Goal: Transaction & Acquisition: Purchase product/service

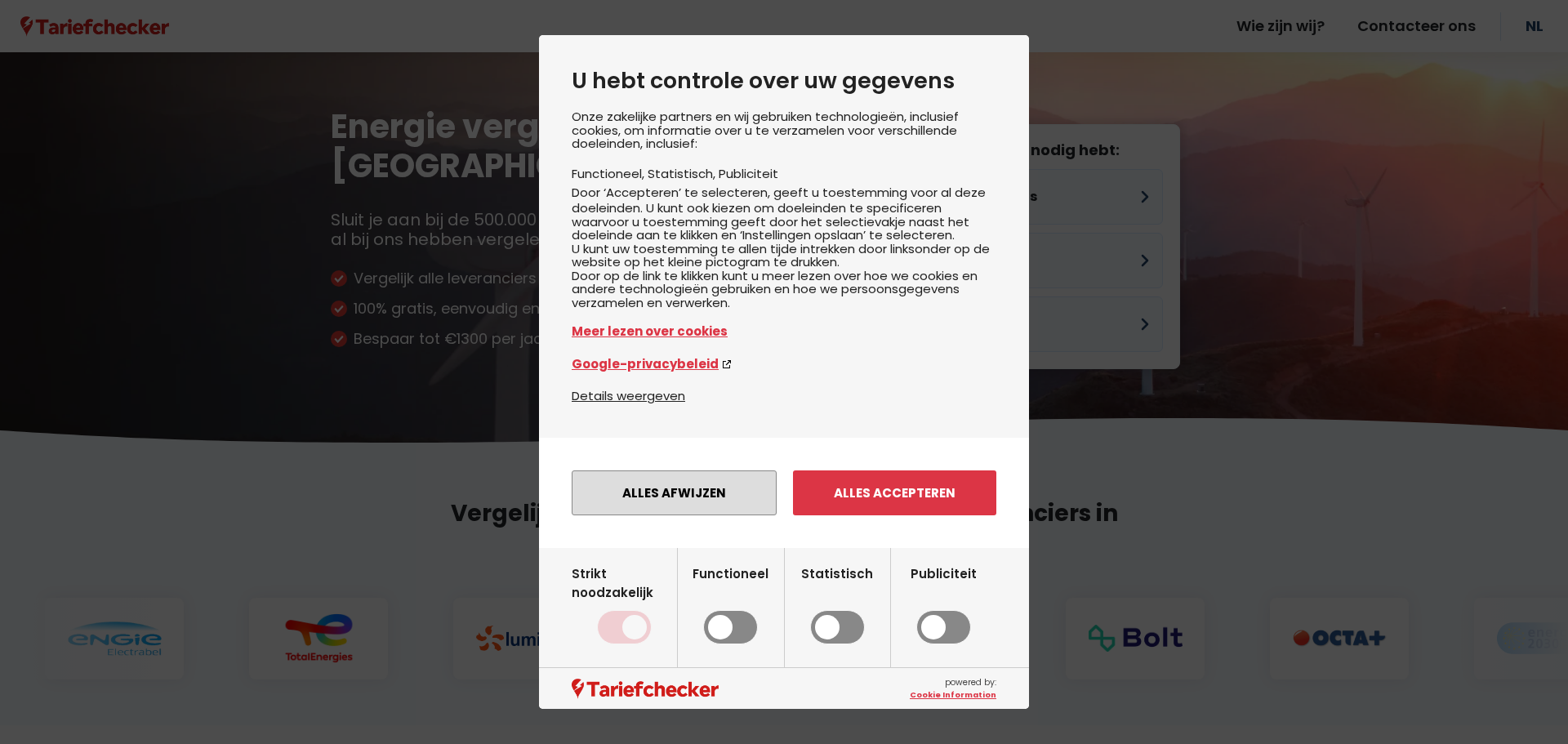
click at [712, 515] on button "Alles afwijzen" at bounding box center [674, 493] width 205 height 45
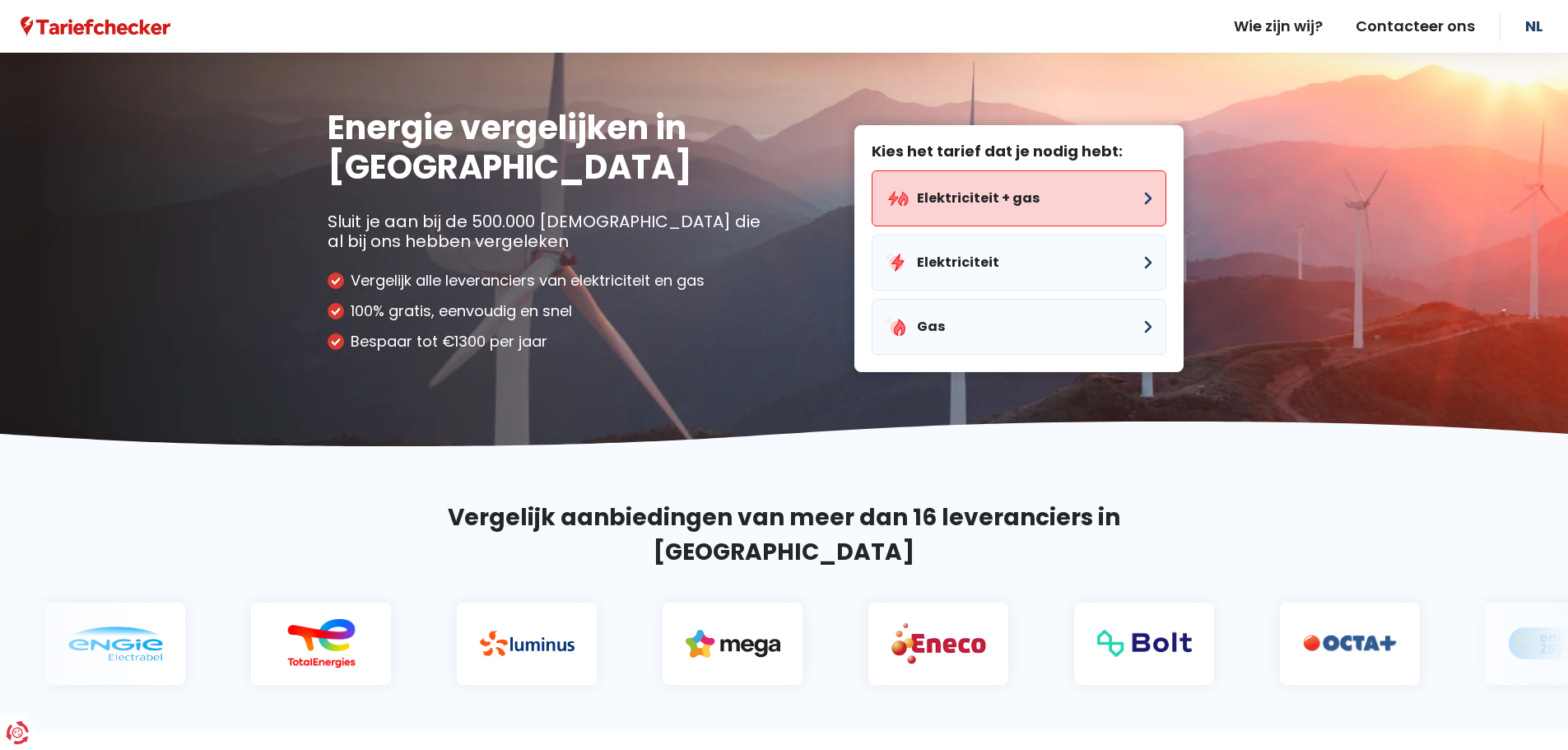
click at [1024, 193] on button "Elektriciteit + gas" at bounding box center [1019, 197] width 295 height 56
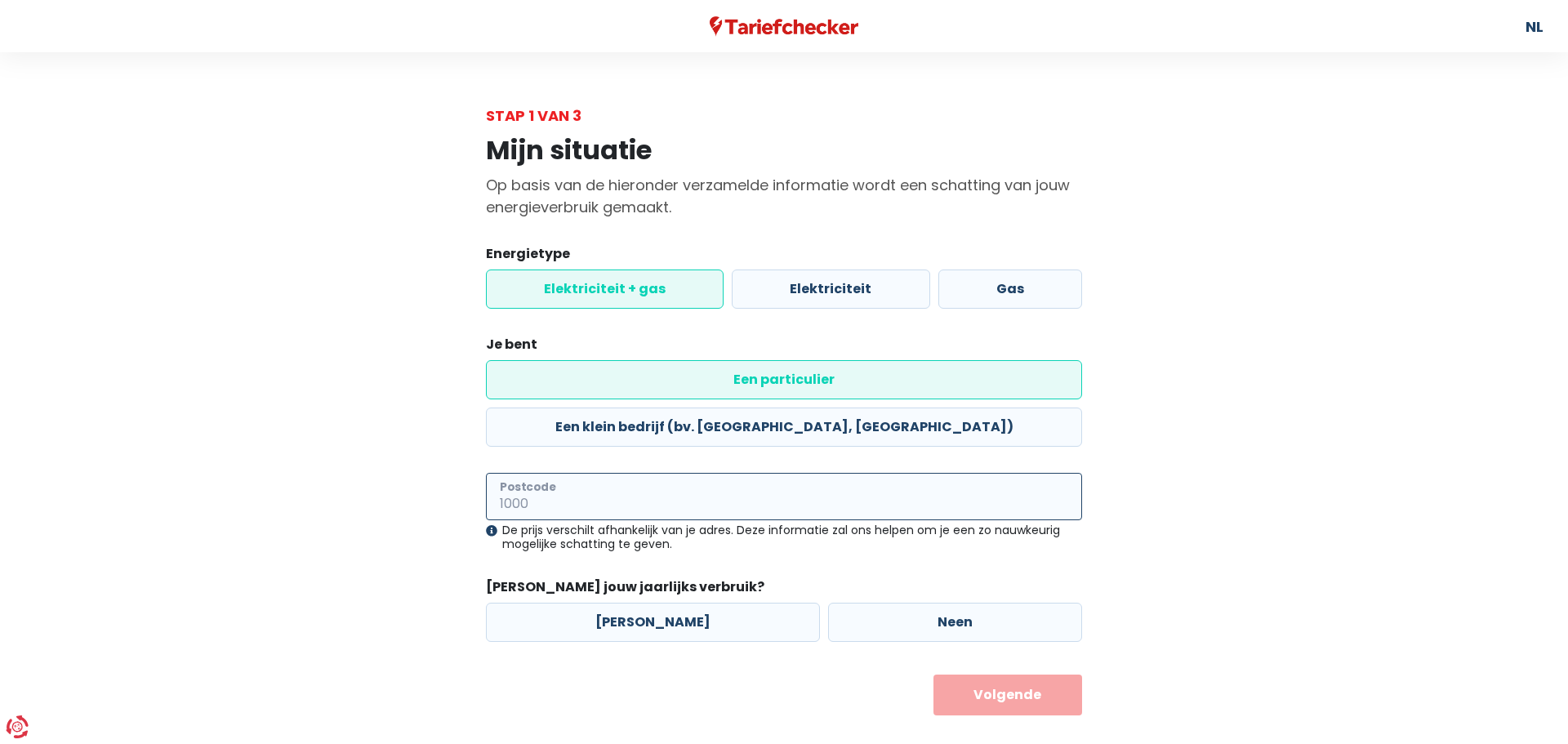
click at [569, 473] on input "Postcode" at bounding box center [784, 497] width 596 height 47
type input "2480"
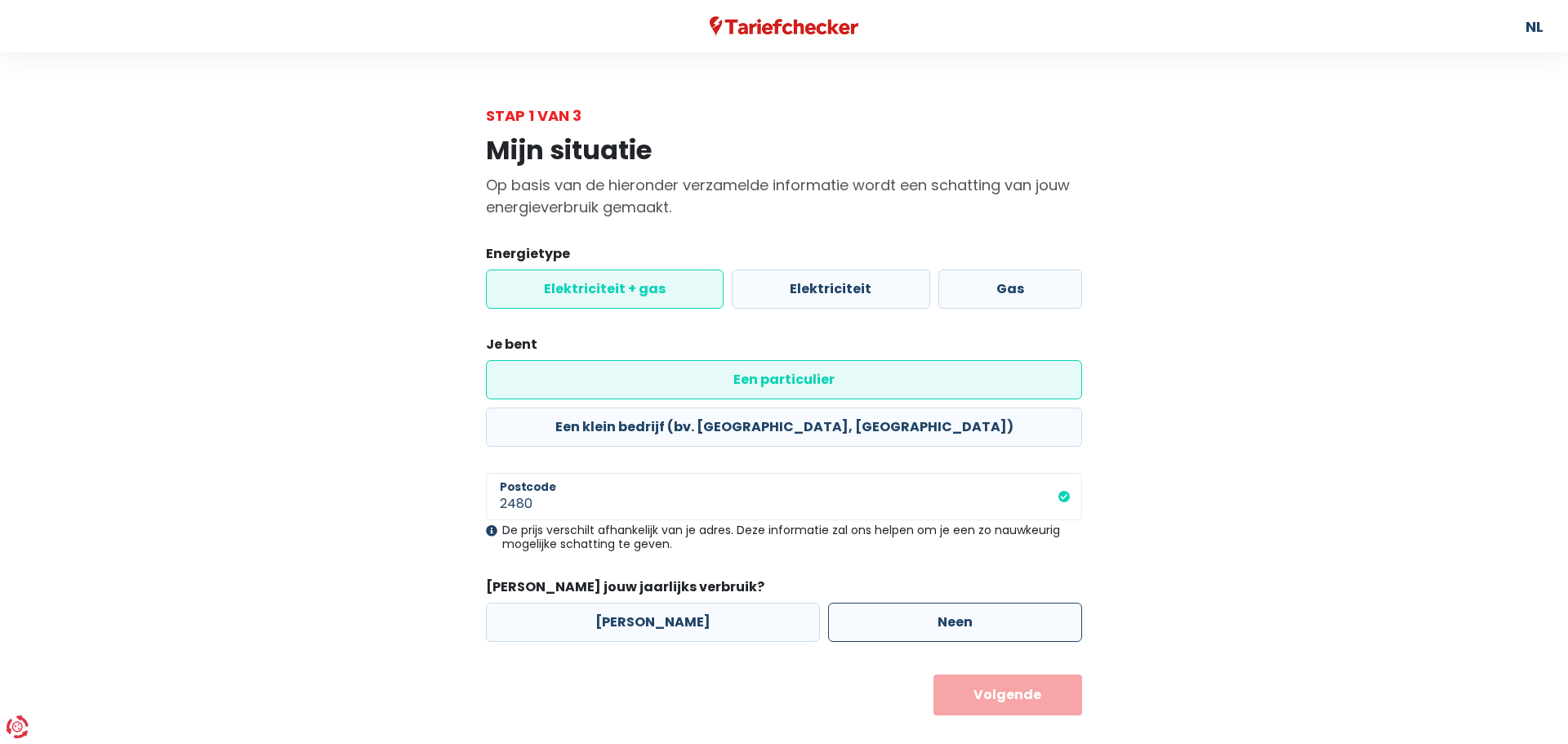
click at [1001, 603] on label "Neen" at bounding box center [954, 622] width 254 height 39
click at [1001, 603] on input "Neen" at bounding box center [954, 622] width 254 height 39
radio input "true"
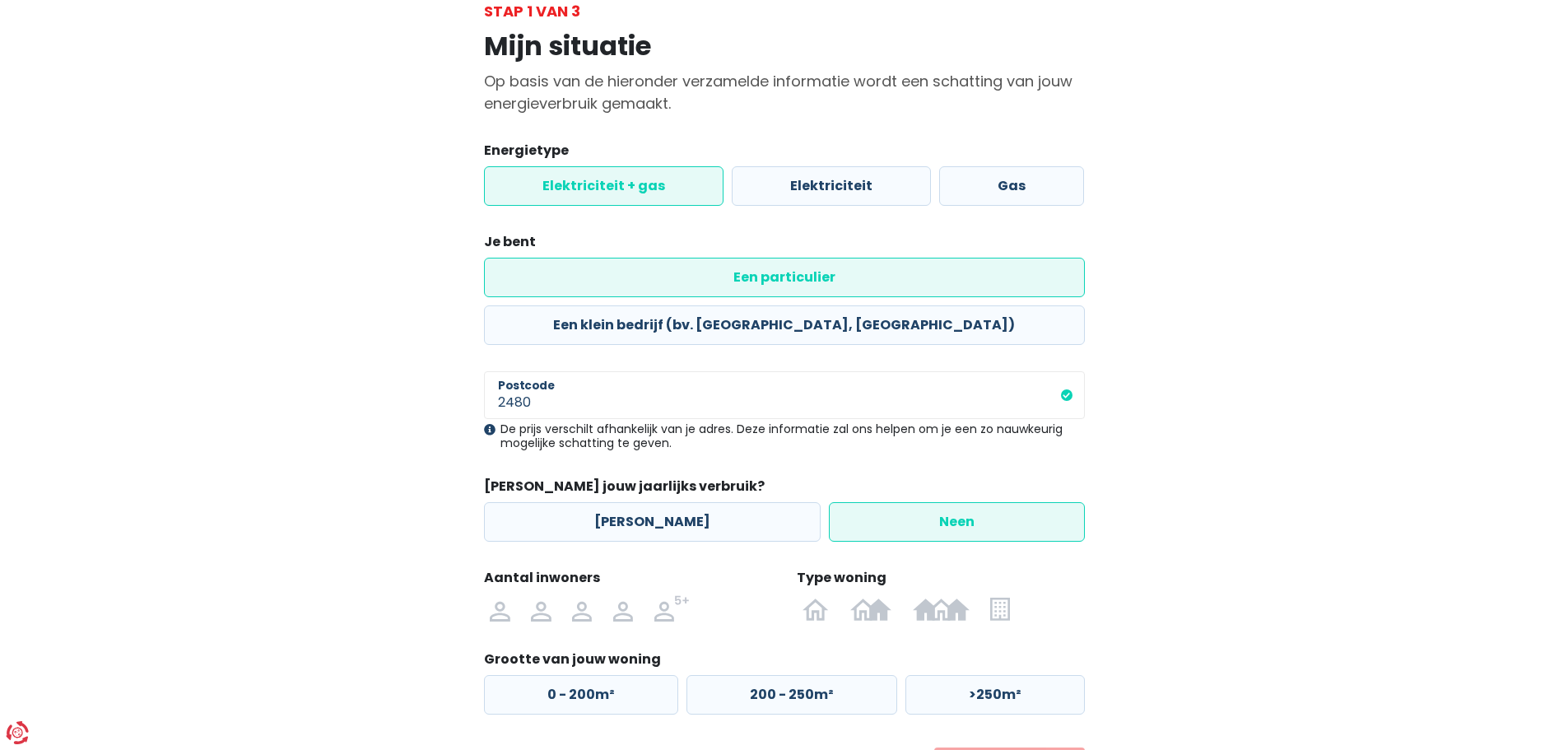
scroll to position [150, 0]
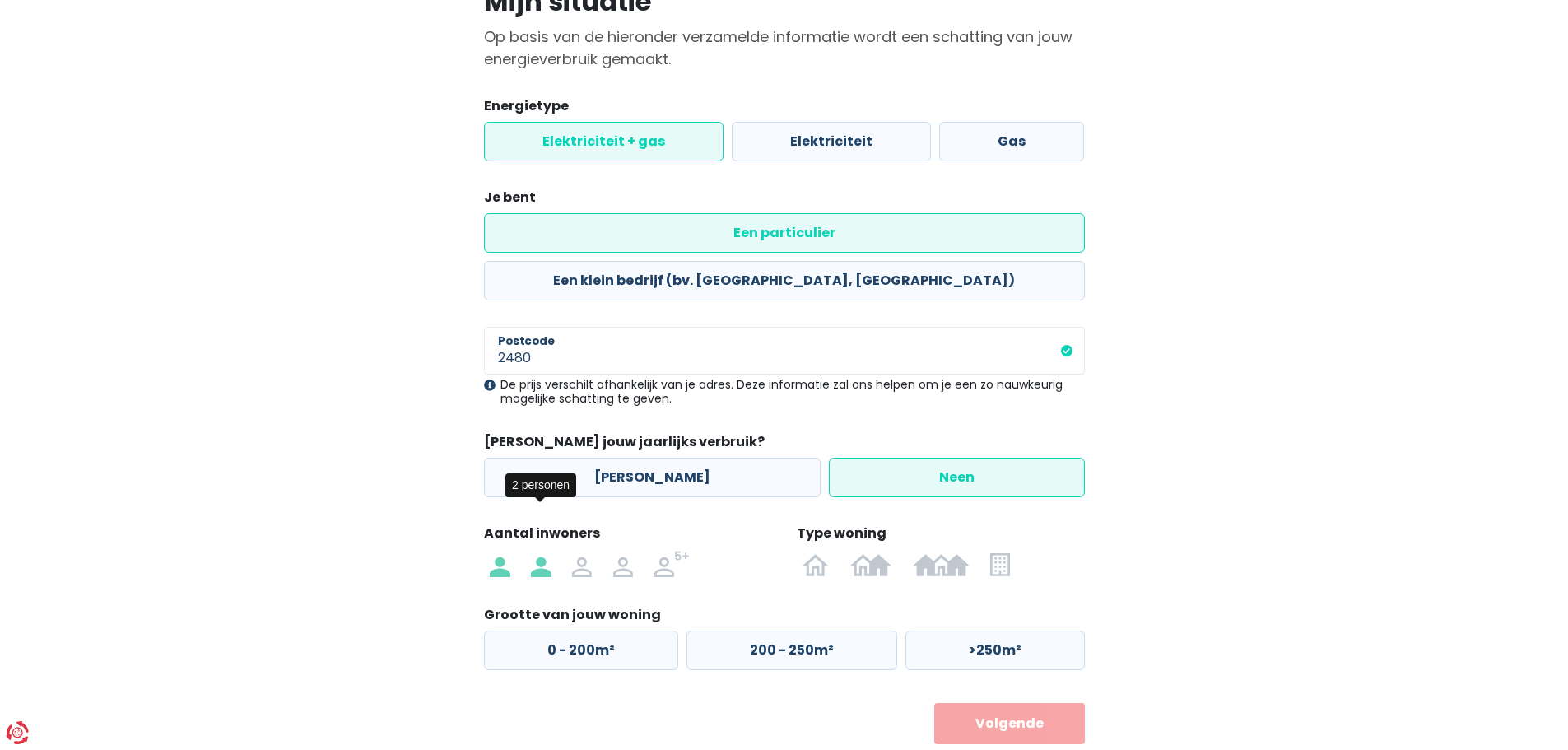
click at [537, 551] on img at bounding box center [541, 564] width 20 height 26
click at [537, 551] on input "radio" at bounding box center [540, 564] width 41 height 26
radio input "true"
click at [811, 551] on img at bounding box center [815, 564] width 26 height 26
click at [811, 551] on input "radio" at bounding box center [817, 564] width 48 height 26
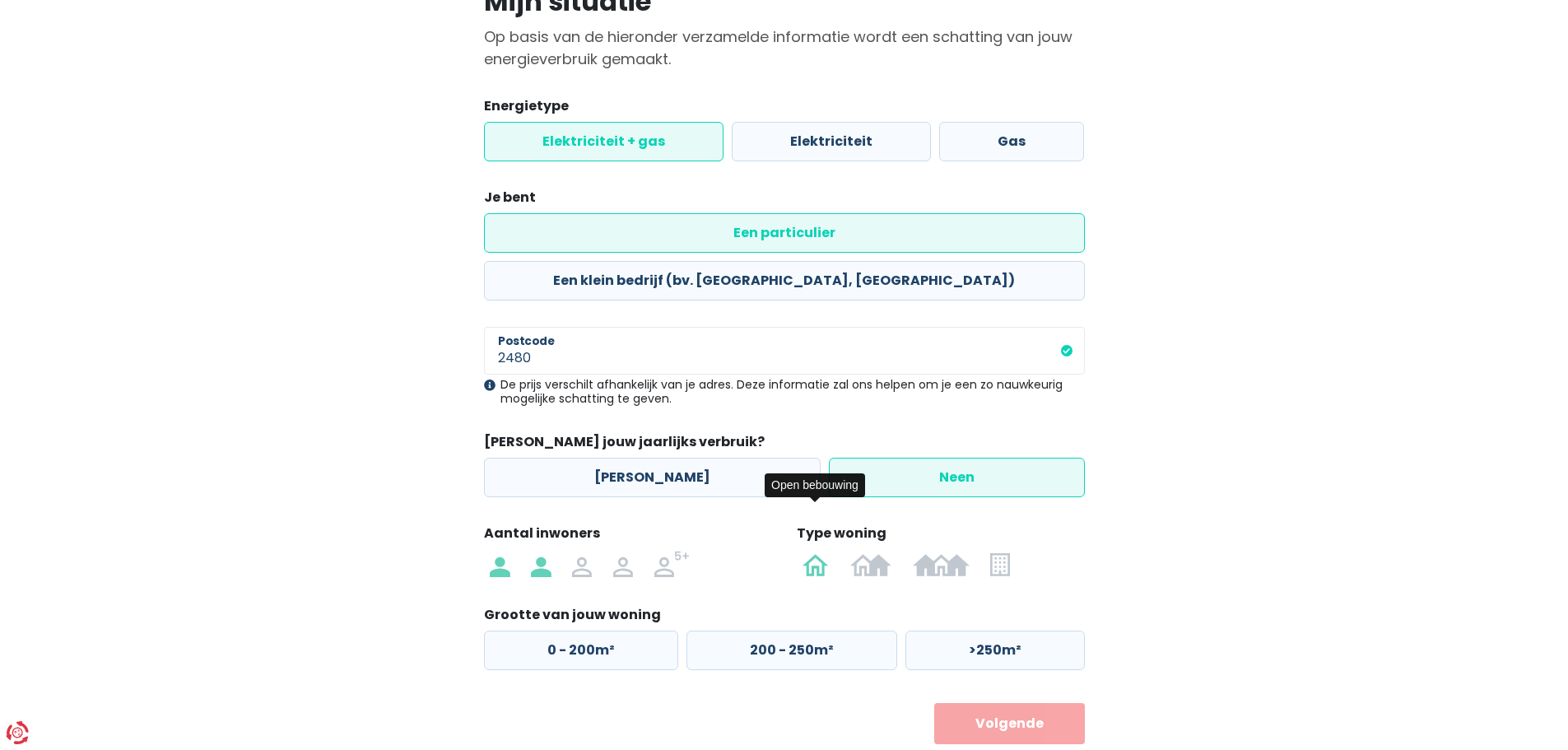
radio input "true"
click at [594, 630] on label "0 - 200m²" at bounding box center [581, 650] width 195 height 39
click at [594, 630] on input "0 - 200m²" at bounding box center [581, 650] width 195 height 39
radio input "true"
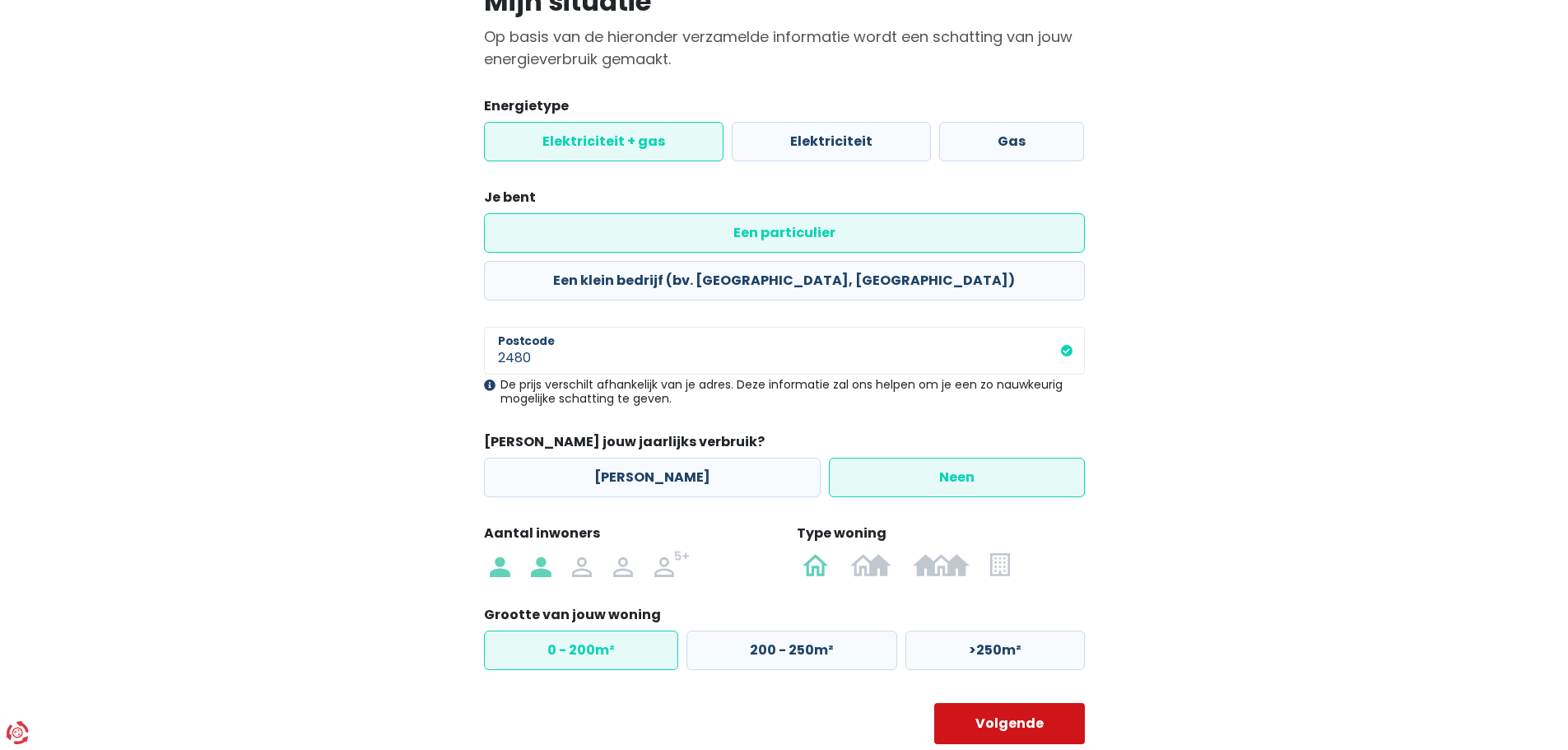
click at [1014, 702] on button "Volgende" at bounding box center [1010, 723] width 151 height 41
select select
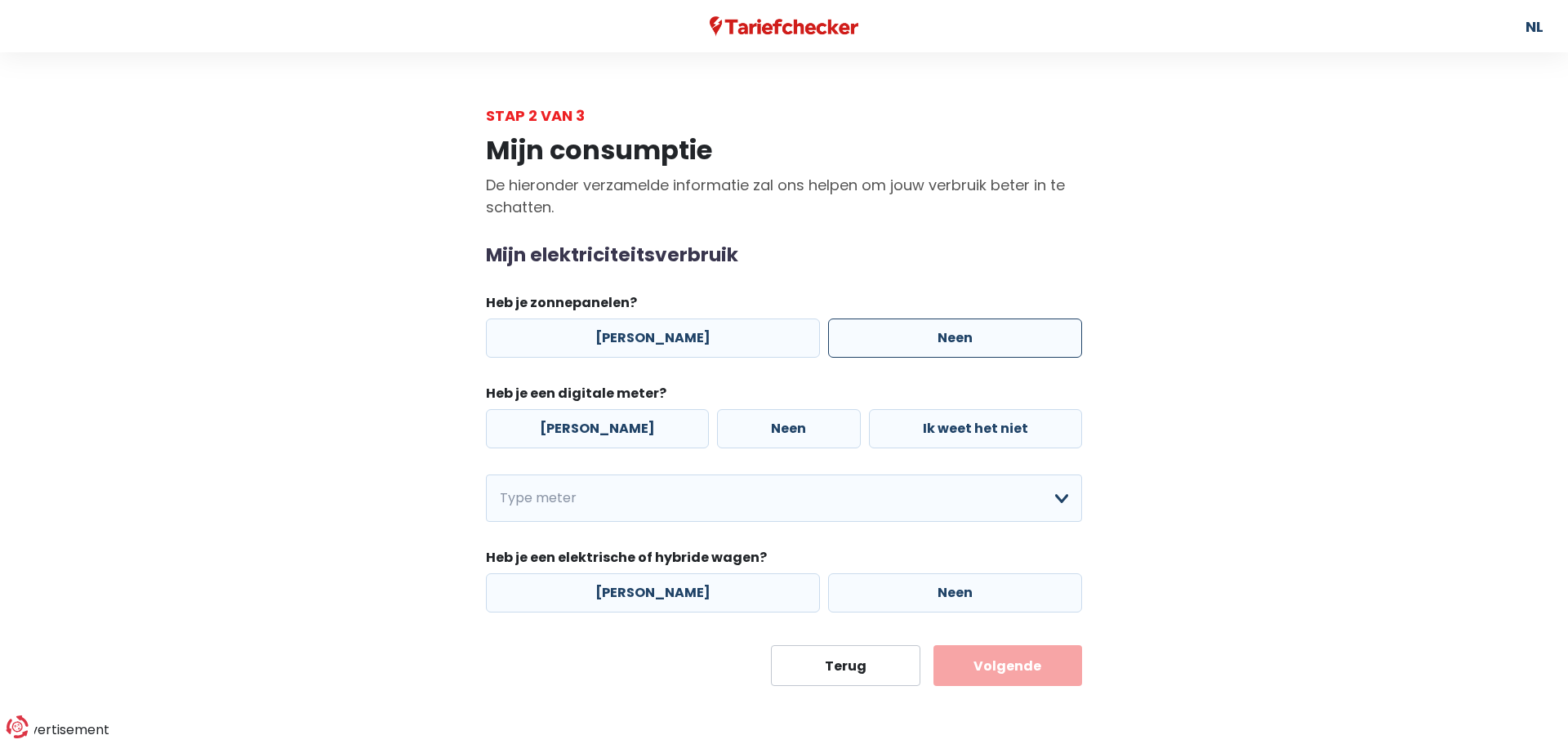
click at [953, 339] on label "Neen" at bounding box center [954, 337] width 254 height 39
click at [953, 339] on input "Neen" at bounding box center [954, 337] width 254 height 39
radio input "true"
click at [584, 422] on label "[PERSON_NAME]" at bounding box center [597, 428] width 223 height 39
click at [584, 422] on input "[PERSON_NAME]" at bounding box center [597, 428] width 223 height 39
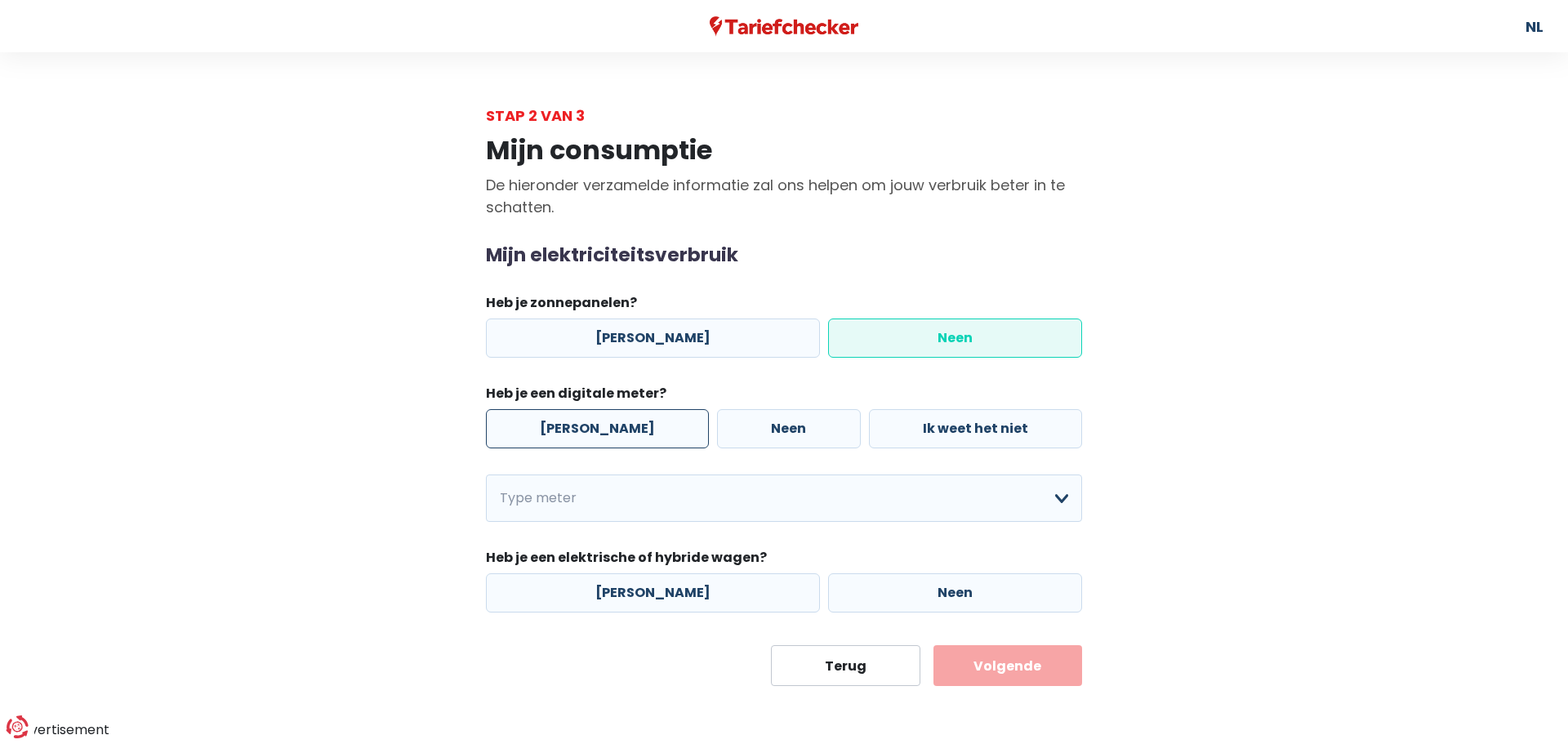
radio input "true"
click at [905, 503] on select "Enkelvoudig Tweevoudig Enkelvoudig + uitsluitend nachttarief Tweevoudig + uitsl…" at bounding box center [784, 498] width 596 height 47
select select "day_night_bi_hourly"
click at [486, 474] on select "Enkelvoudig Tweevoudig Enkelvoudig + uitsluitend nachttarief Tweevoudig + uitsl…" at bounding box center [784, 498] width 596 height 47
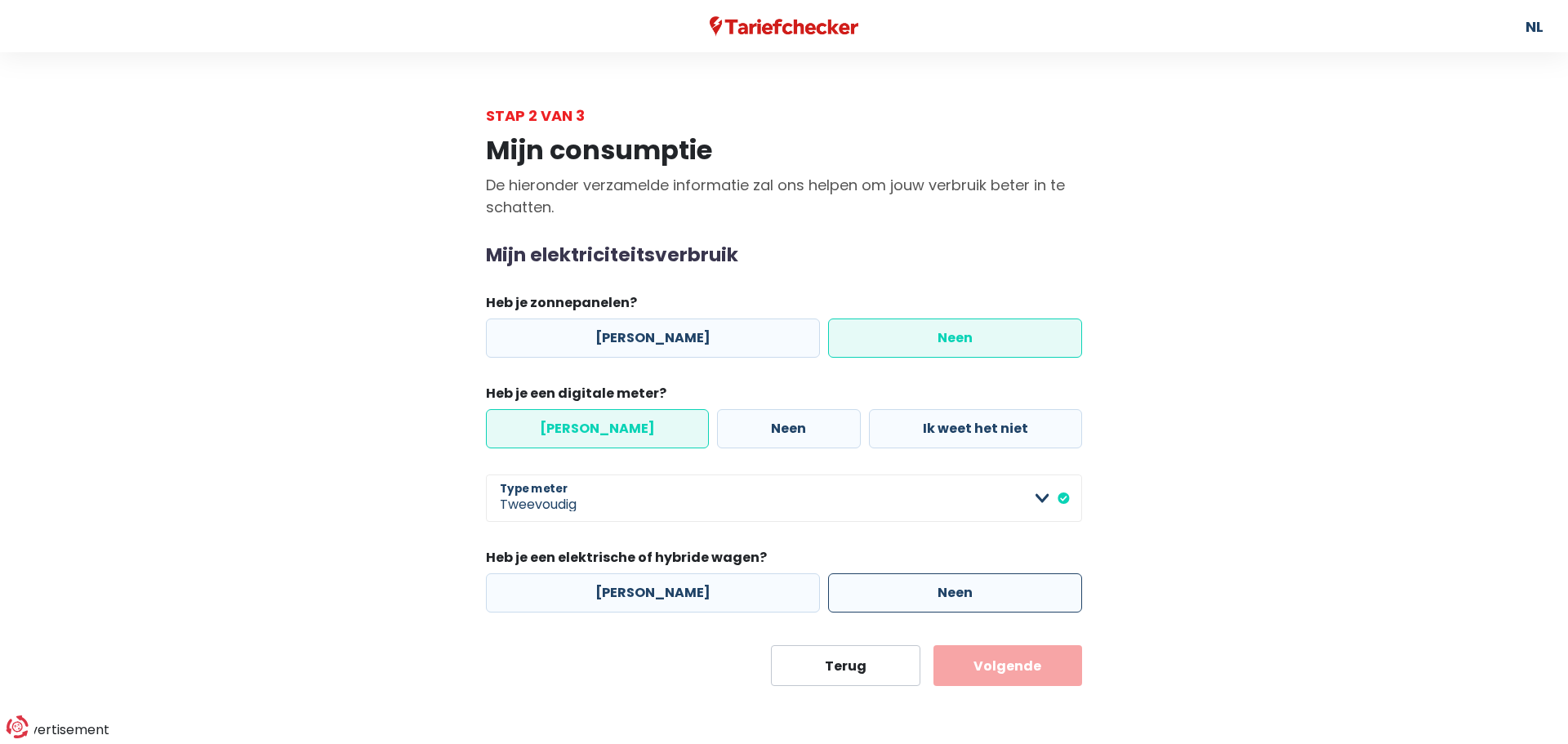
click at [934, 588] on label "Neen" at bounding box center [954, 592] width 254 height 39
click at [934, 588] on input "Neen" at bounding box center [954, 592] width 254 height 39
radio input "true"
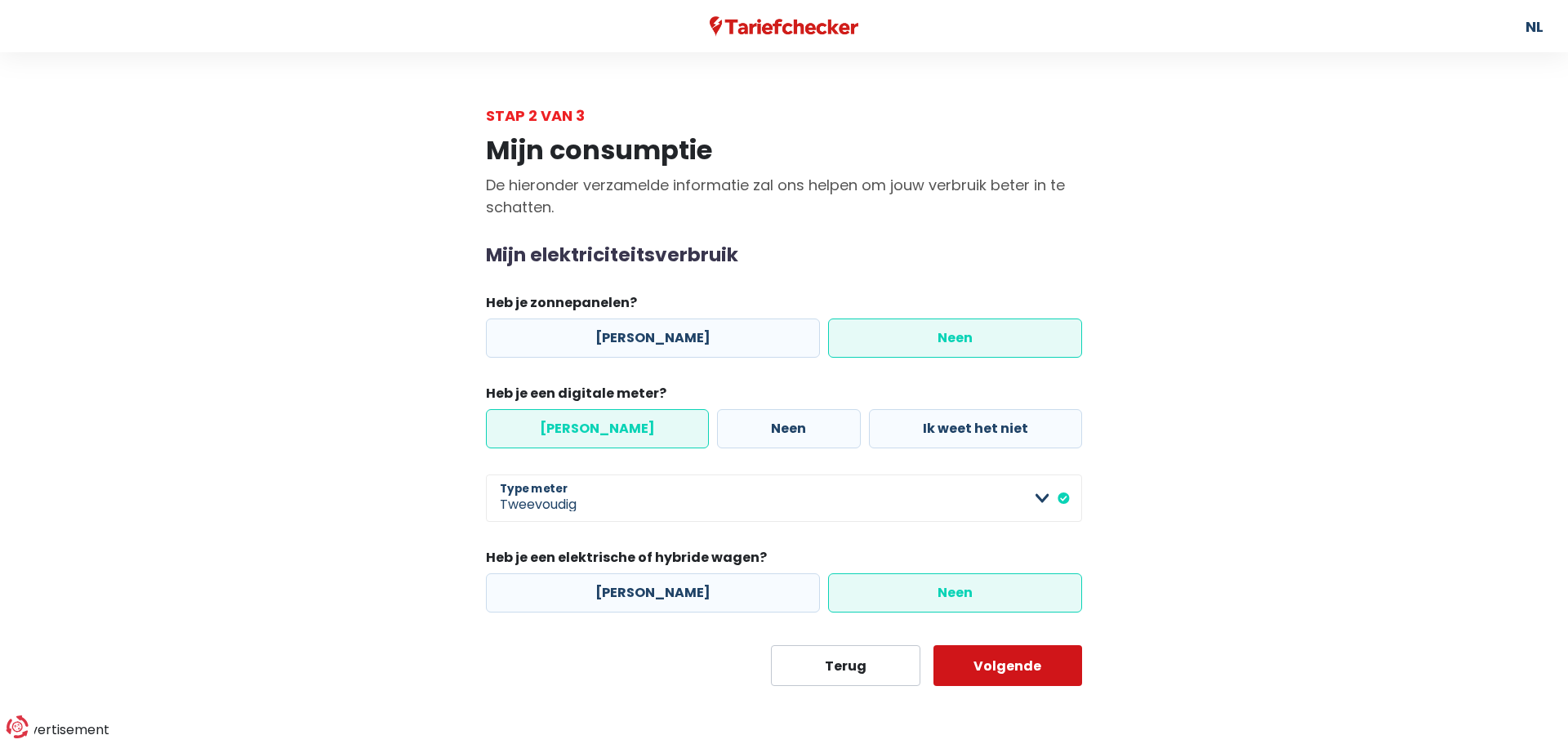
click at [982, 663] on button "Volgende" at bounding box center [1008, 665] width 150 height 41
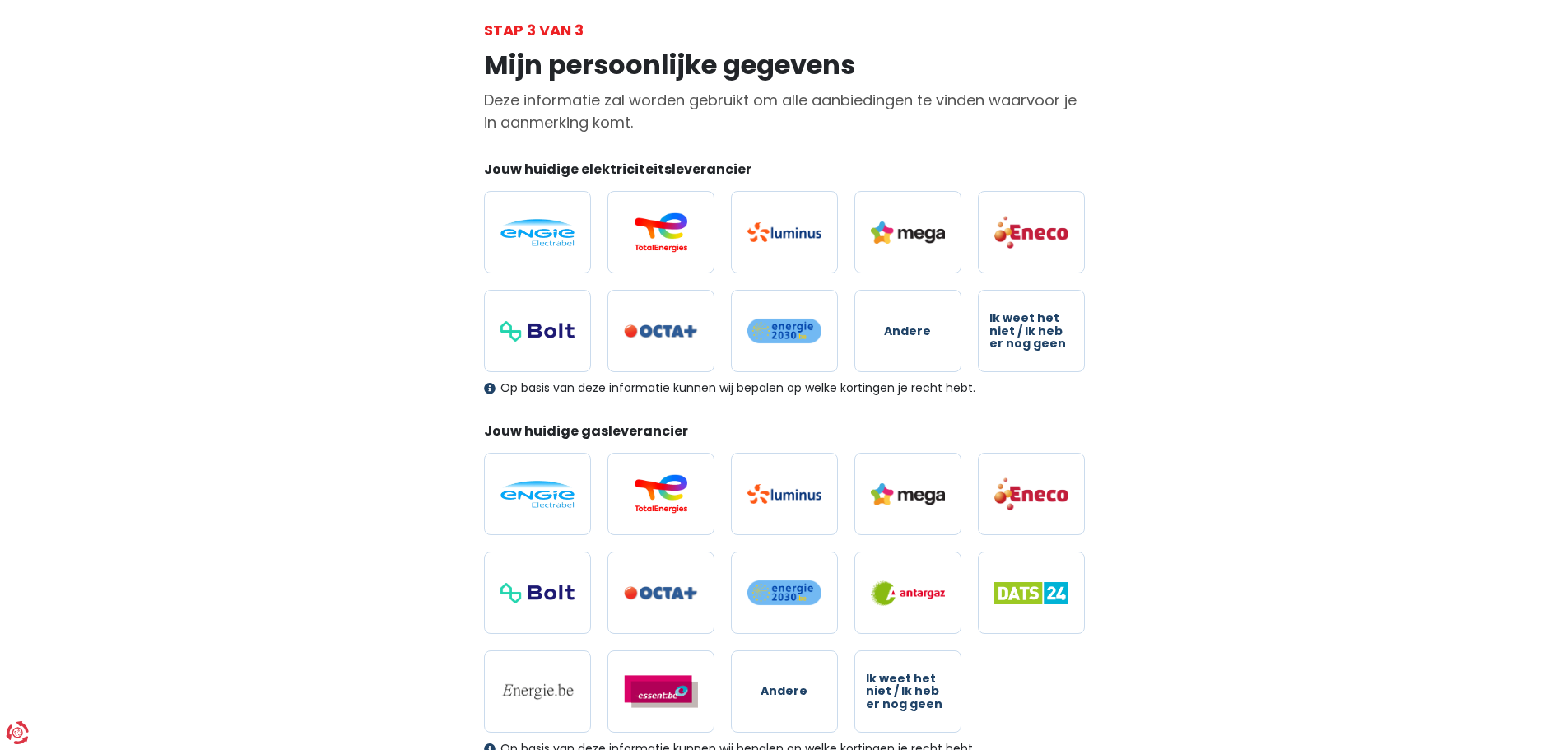
scroll to position [164, 0]
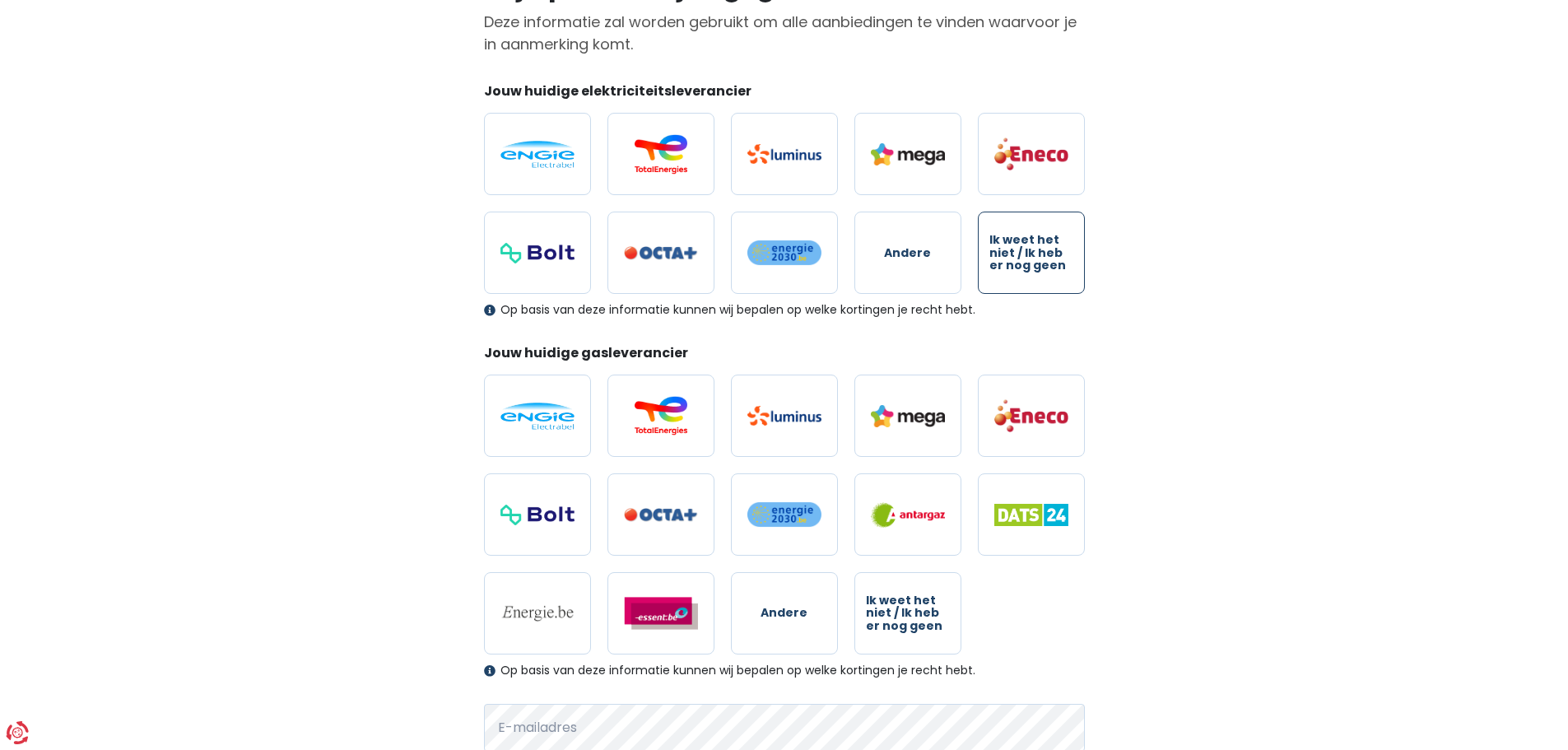
click at [1026, 269] on span "Ik weet het niet / Ik heb er nog geen" at bounding box center [1032, 252] width 84 height 37
click at [1026, 269] on input "Ik weet het niet / Ik heb er nog geen" at bounding box center [1031, 253] width 107 height 82
radio input "true"
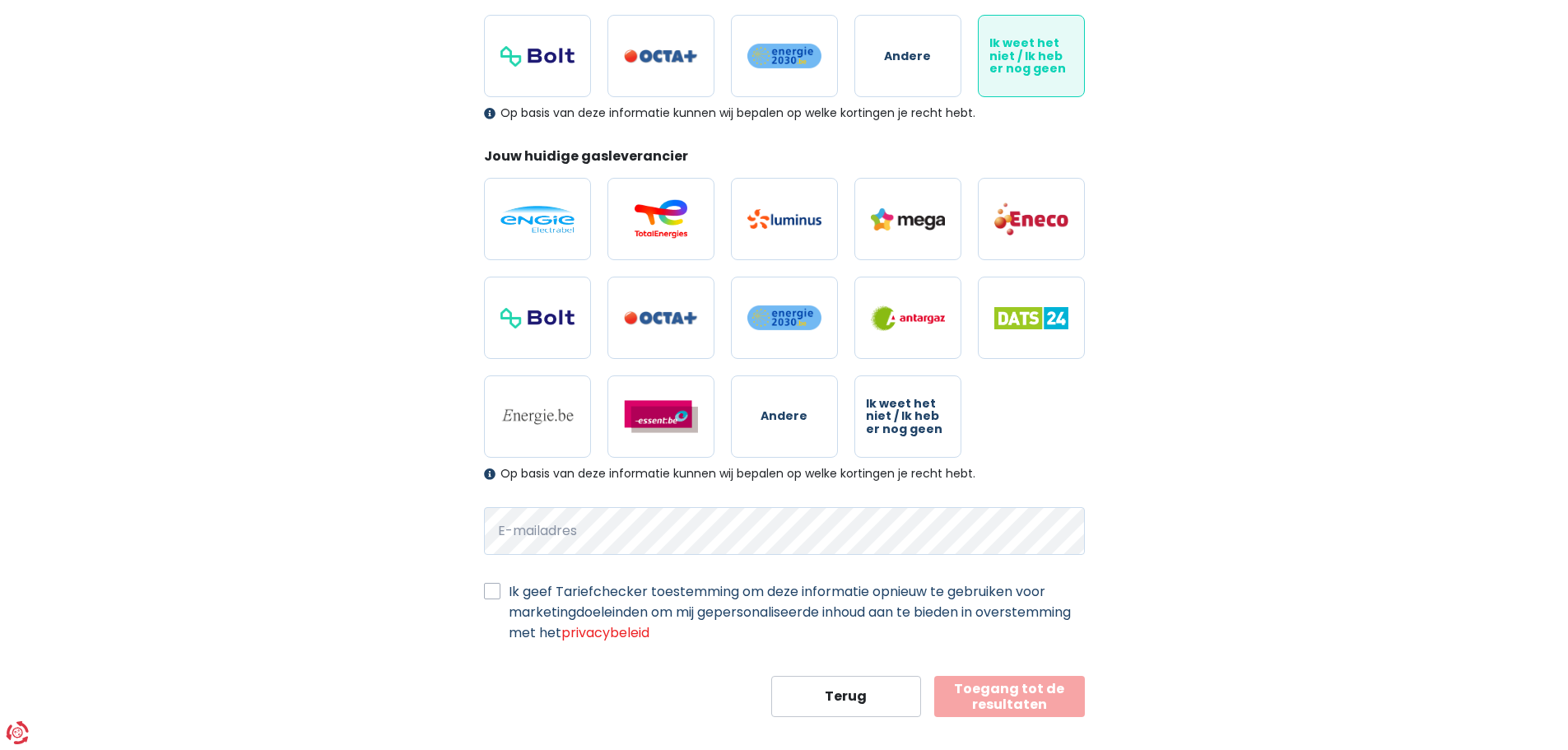
scroll to position [382, 0]
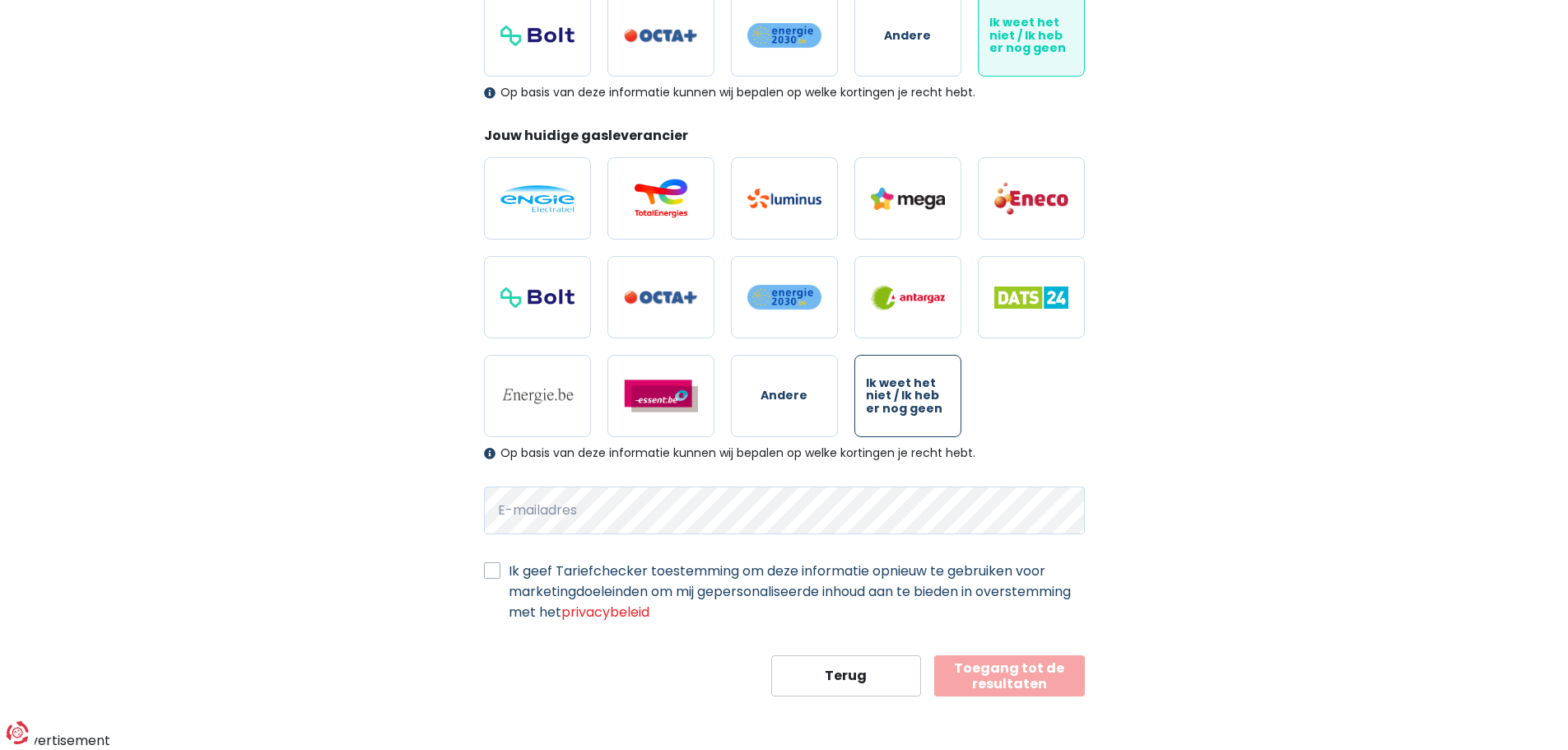
click at [913, 386] on span "Ik weet het niet / Ik heb er nog geen" at bounding box center [908, 396] width 84 height 37
click at [913, 386] on input "Ik weet het niet / Ik heb er nog geen" at bounding box center [907, 396] width 107 height 82
radio input "true"
click at [509, 569] on label "Ik geef Tariefchecker toestemming om deze informatie opnieuw te gebruiken voor …" at bounding box center [797, 592] width 577 height 62
click at [486, 569] on input "Ik geef Tariefchecker toestemming om deze informatie opnieuw te gebruiken voor …" at bounding box center [493, 569] width 16 height 16
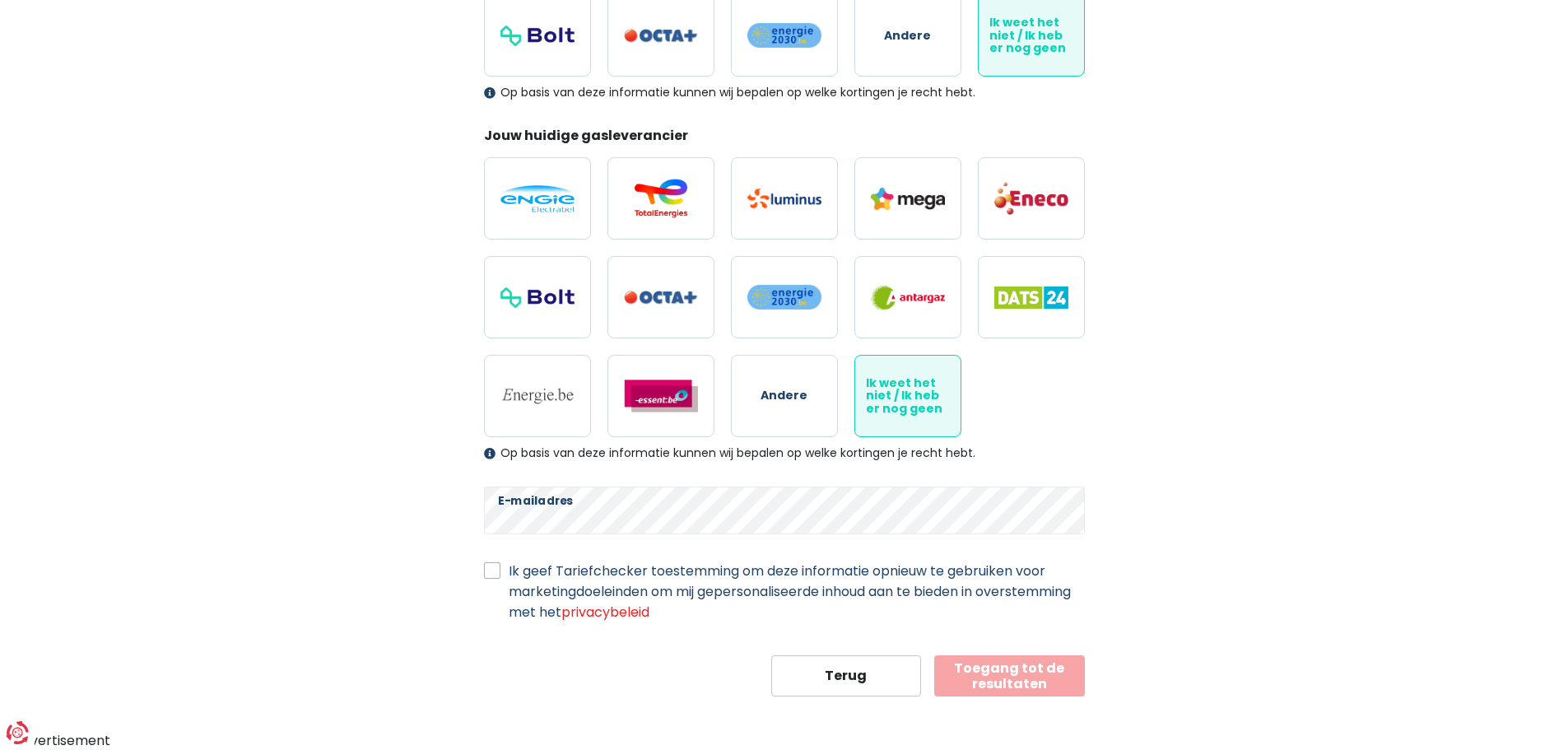
checkbox input "true"
click at [990, 677] on button "Toegang tot de resultaten" at bounding box center [1010, 675] width 151 height 41
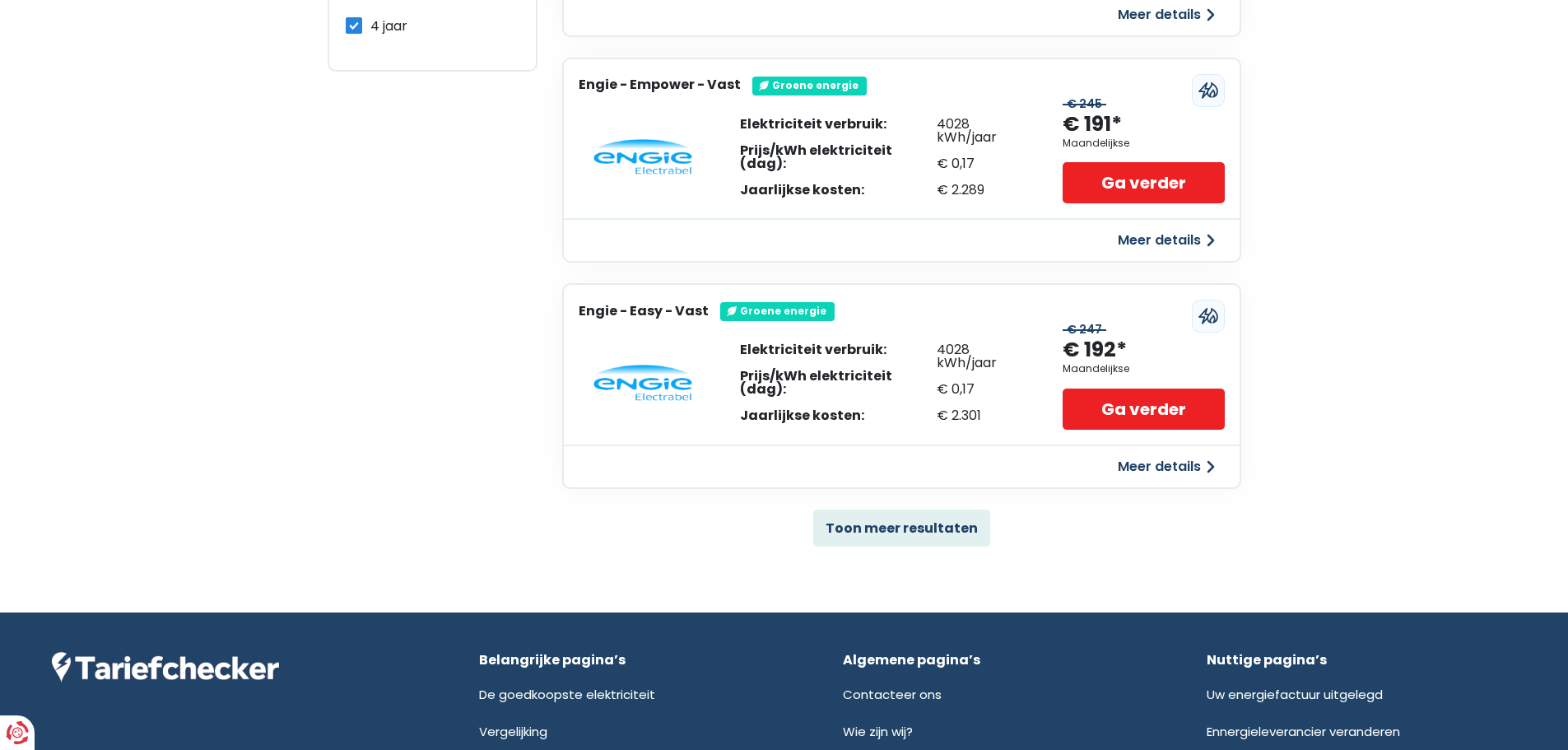
scroll to position [988, 0]
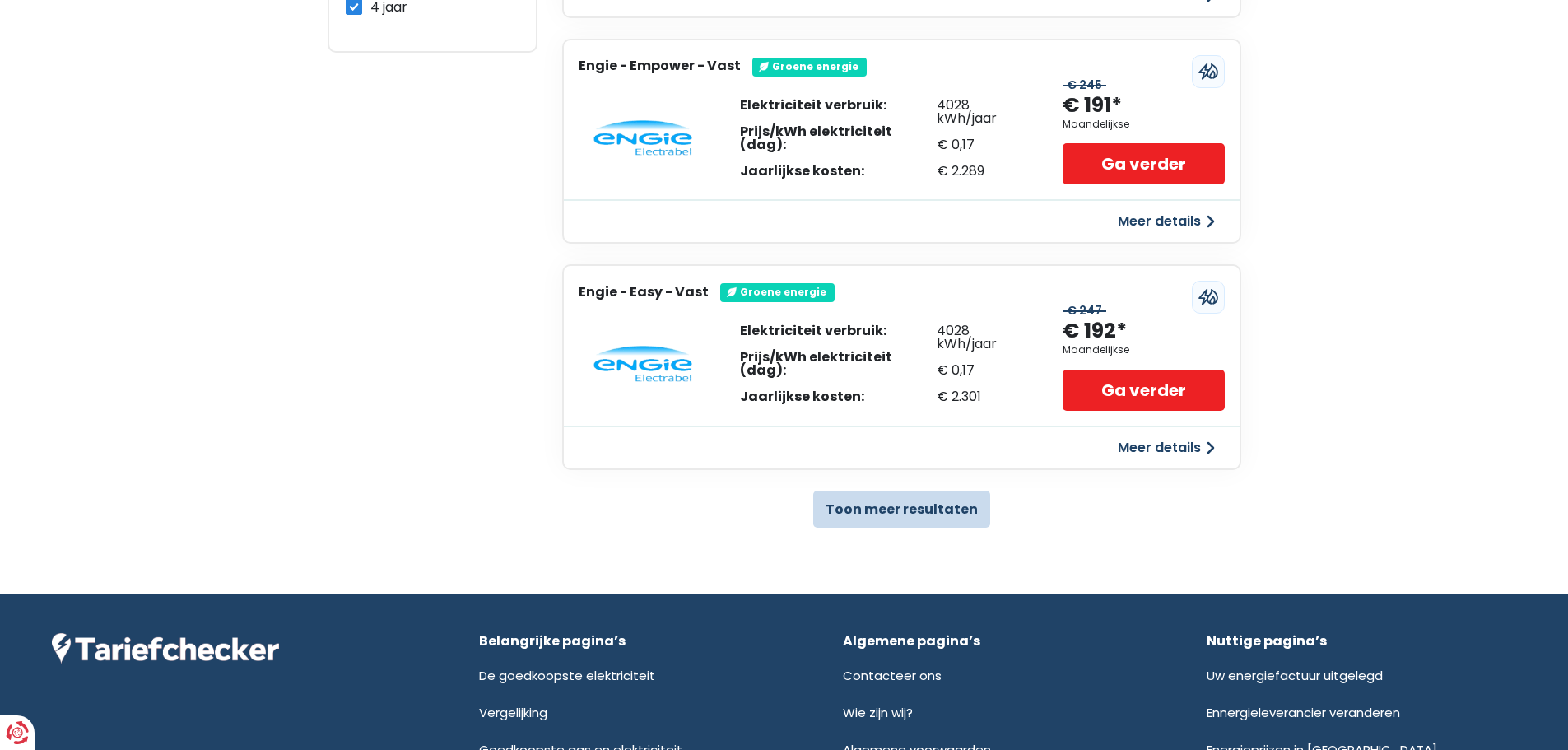
click at [915, 514] on button "Toon meer resultaten" at bounding box center [902, 509] width 177 height 37
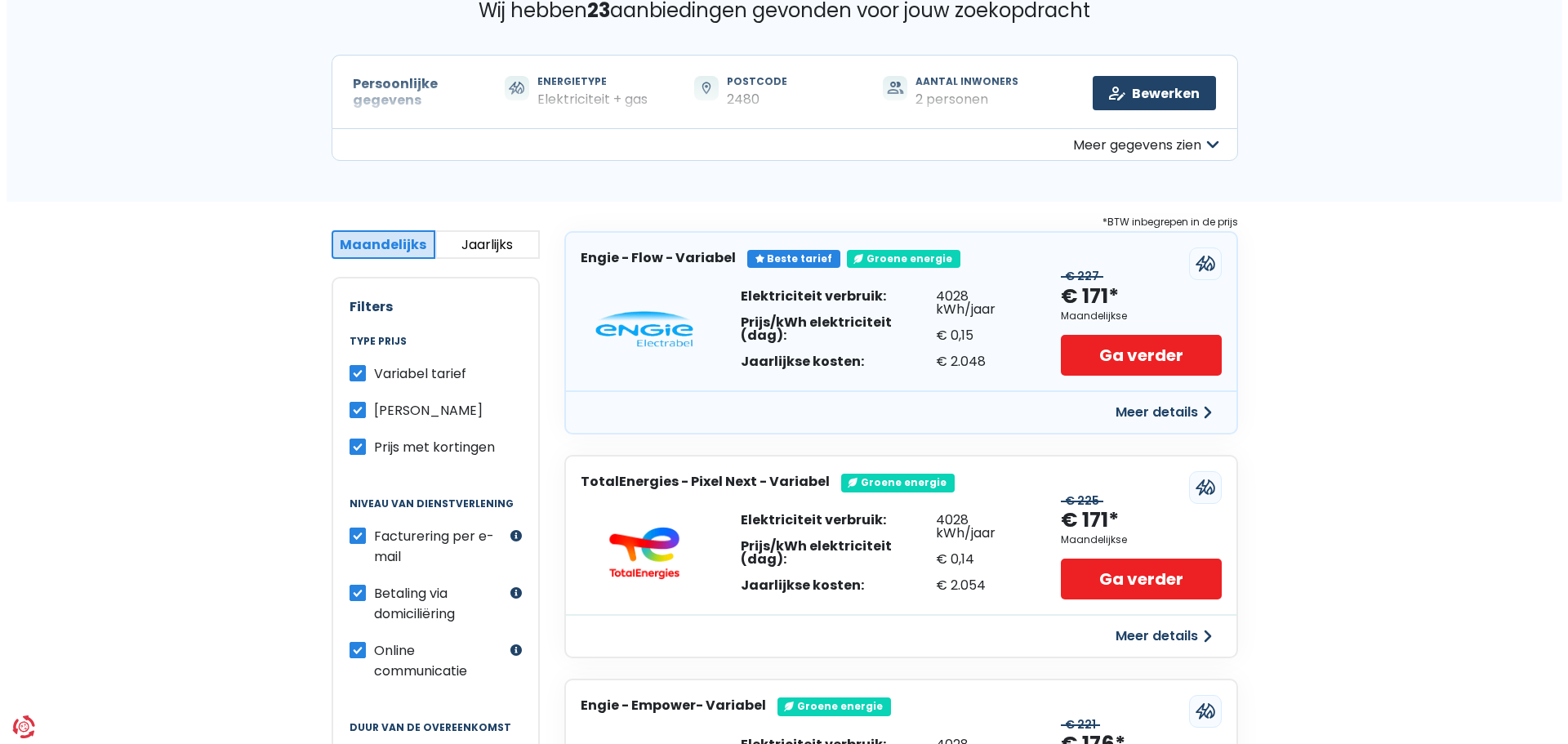
scroll to position [82, 0]
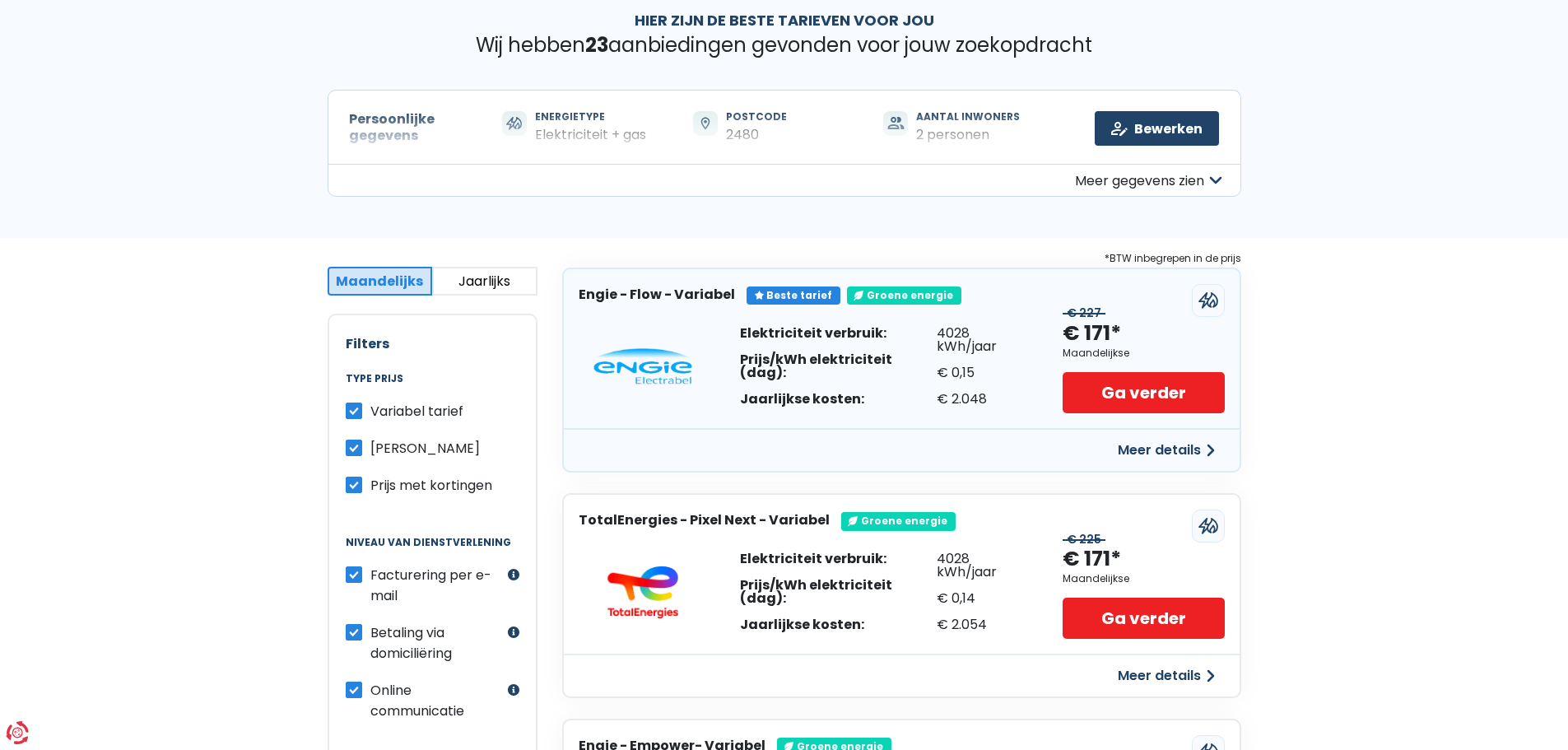
click at [1198, 452] on button "Meer details" at bounding box center [1167, 450] width 117 height 29
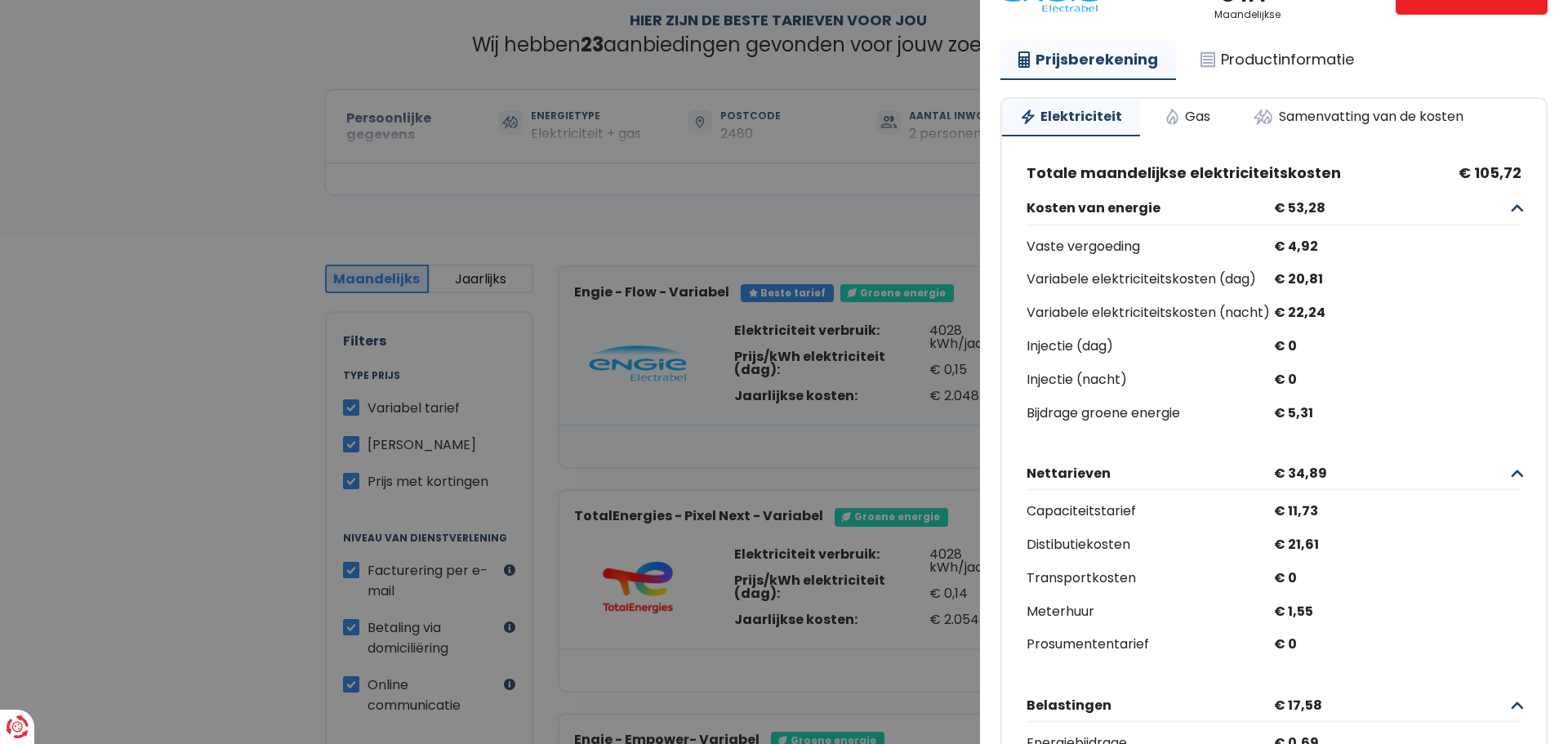
scroll to position [121, 0]
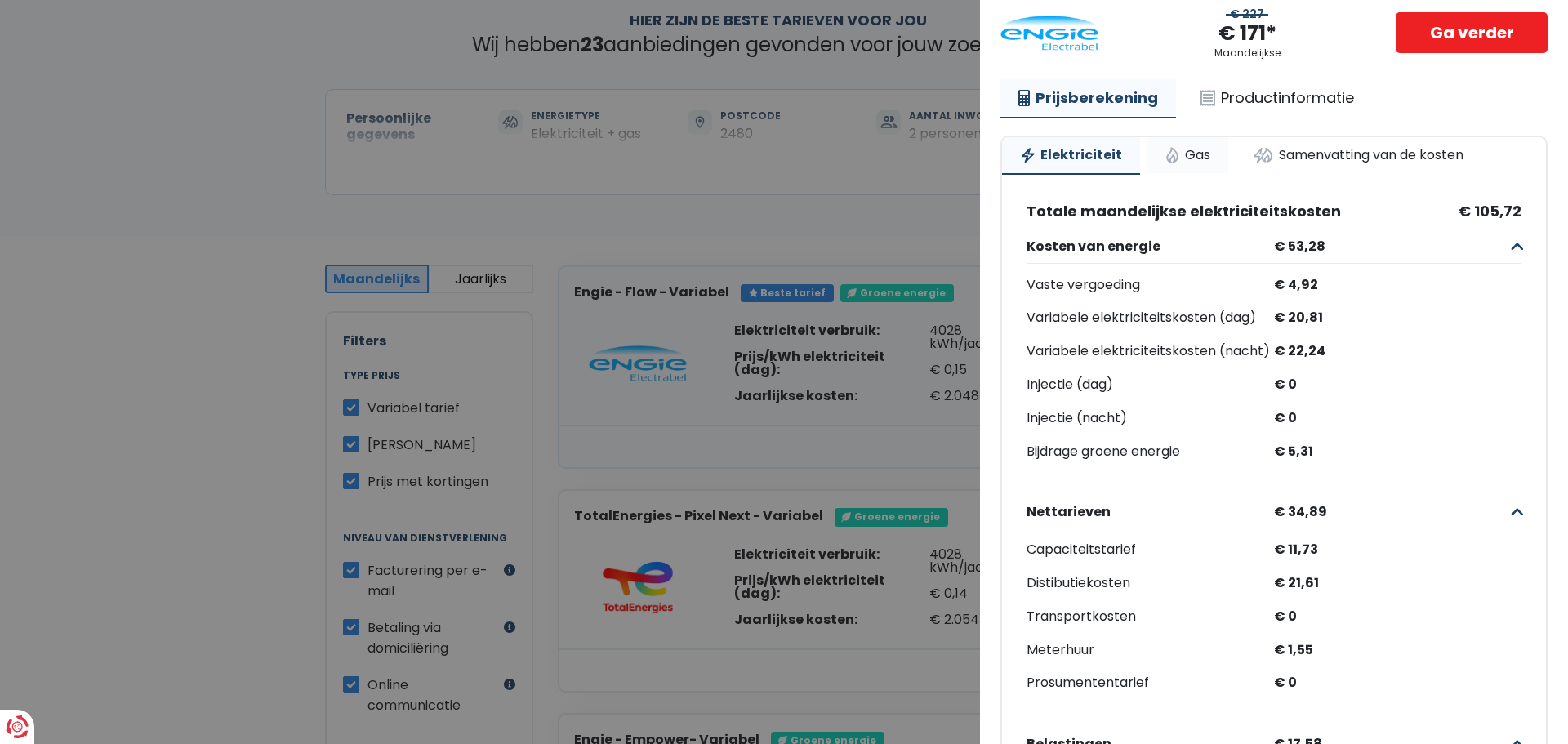
click at [1181, 152] on link "Gas" at bounding box center [1187, 155] width 82 height 36
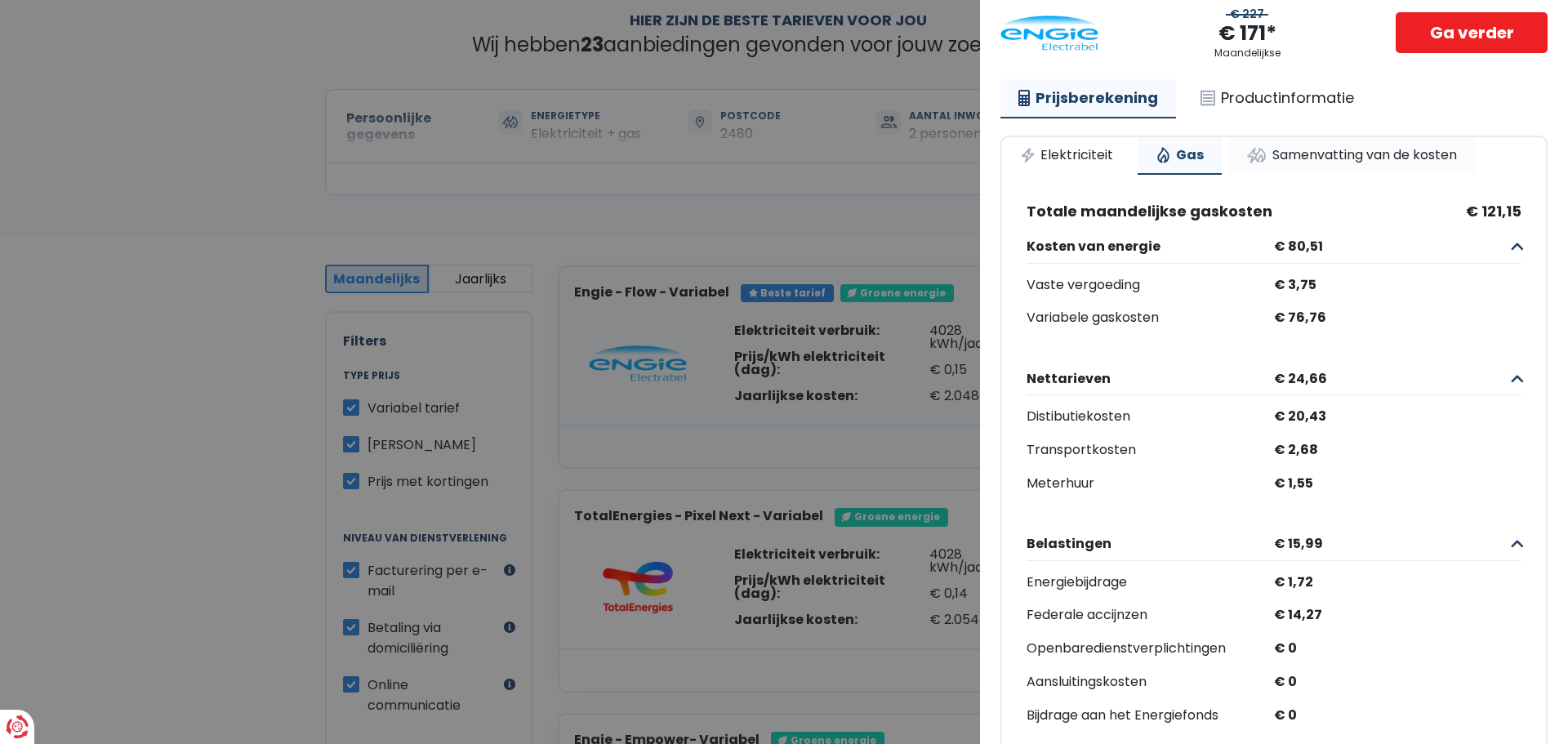
click at [1369, 152] on link "Samenvatting van de kosten" at bounding box center [1351, 155] width 247 height 36
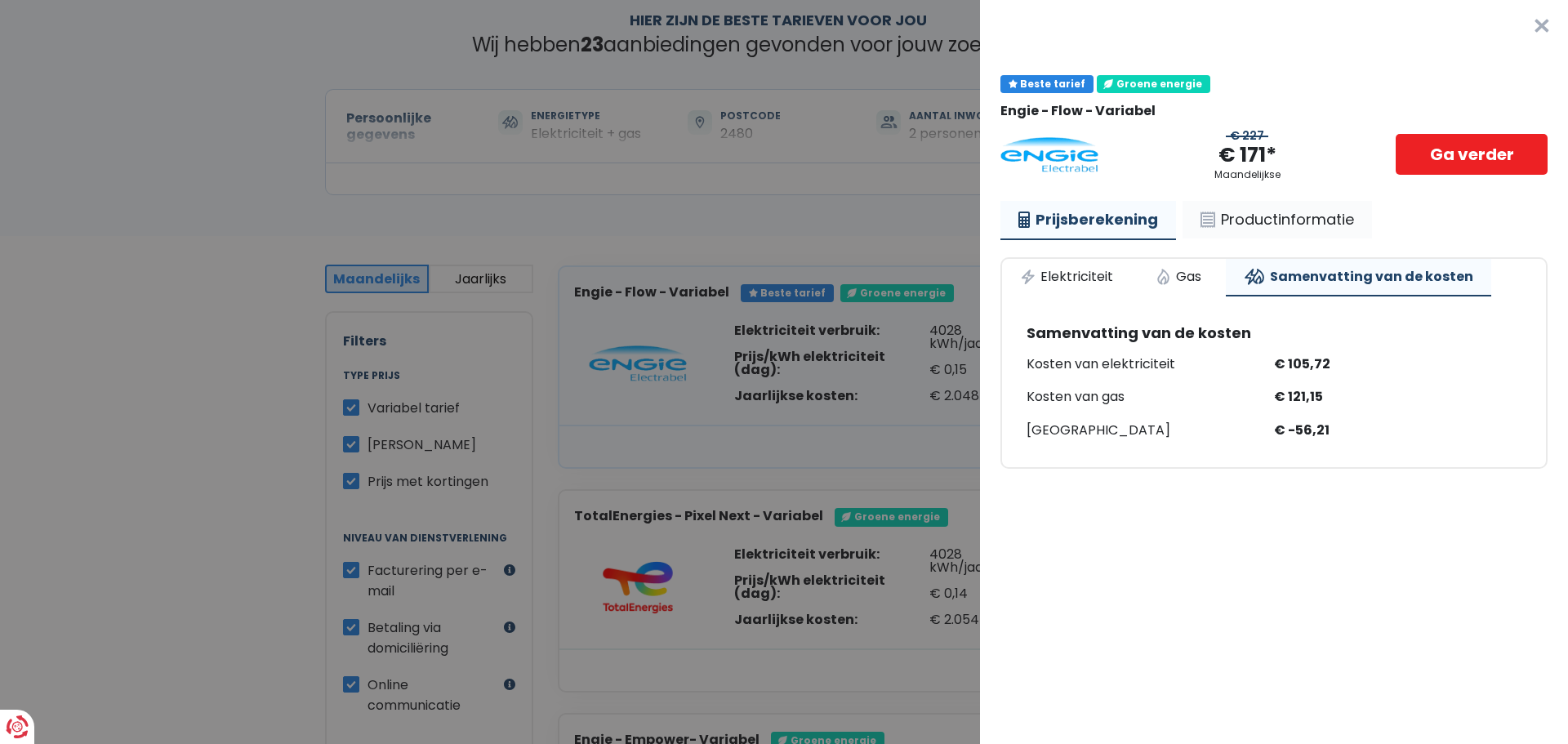
click at [1275, 226] on link "Productinformatie" at bounding box center [1276, 219] width 189 height 37
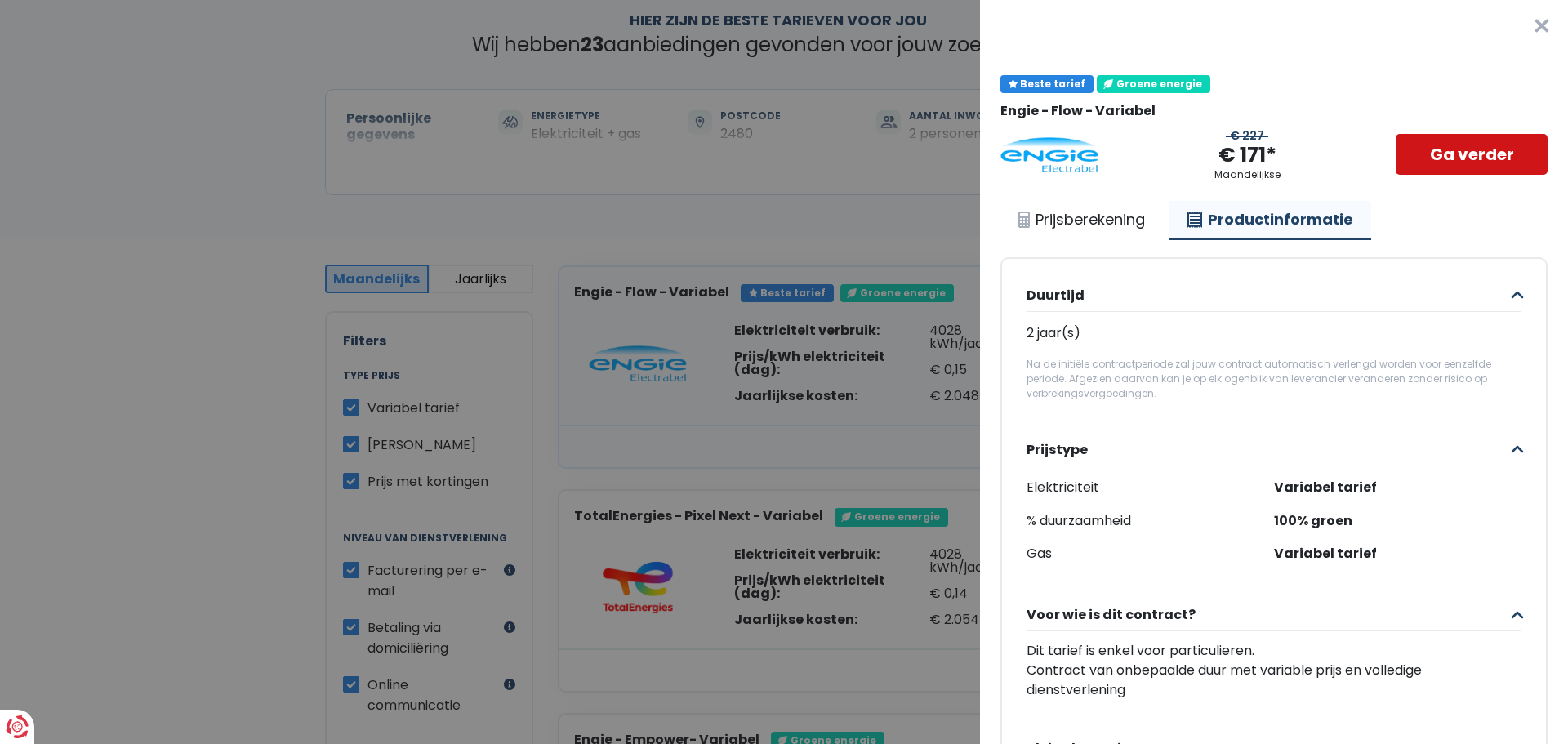
click at [1449, 139] on link "Ga verder" at bounding box center [1472, 154] width 152 height 41
